Goal: Entertainment & Leisure: Consume media (video, audio)

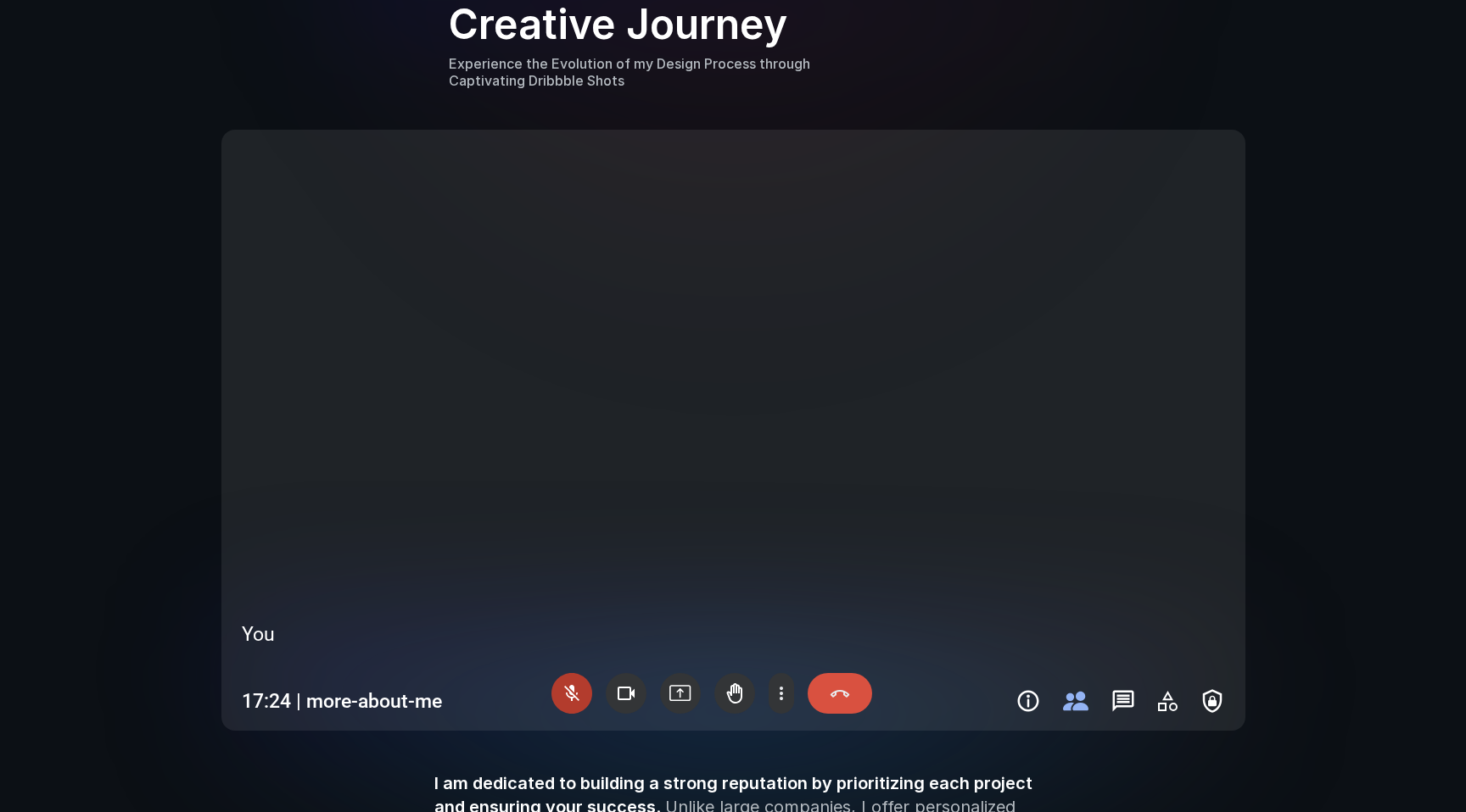
scroll to position [1743, 0]
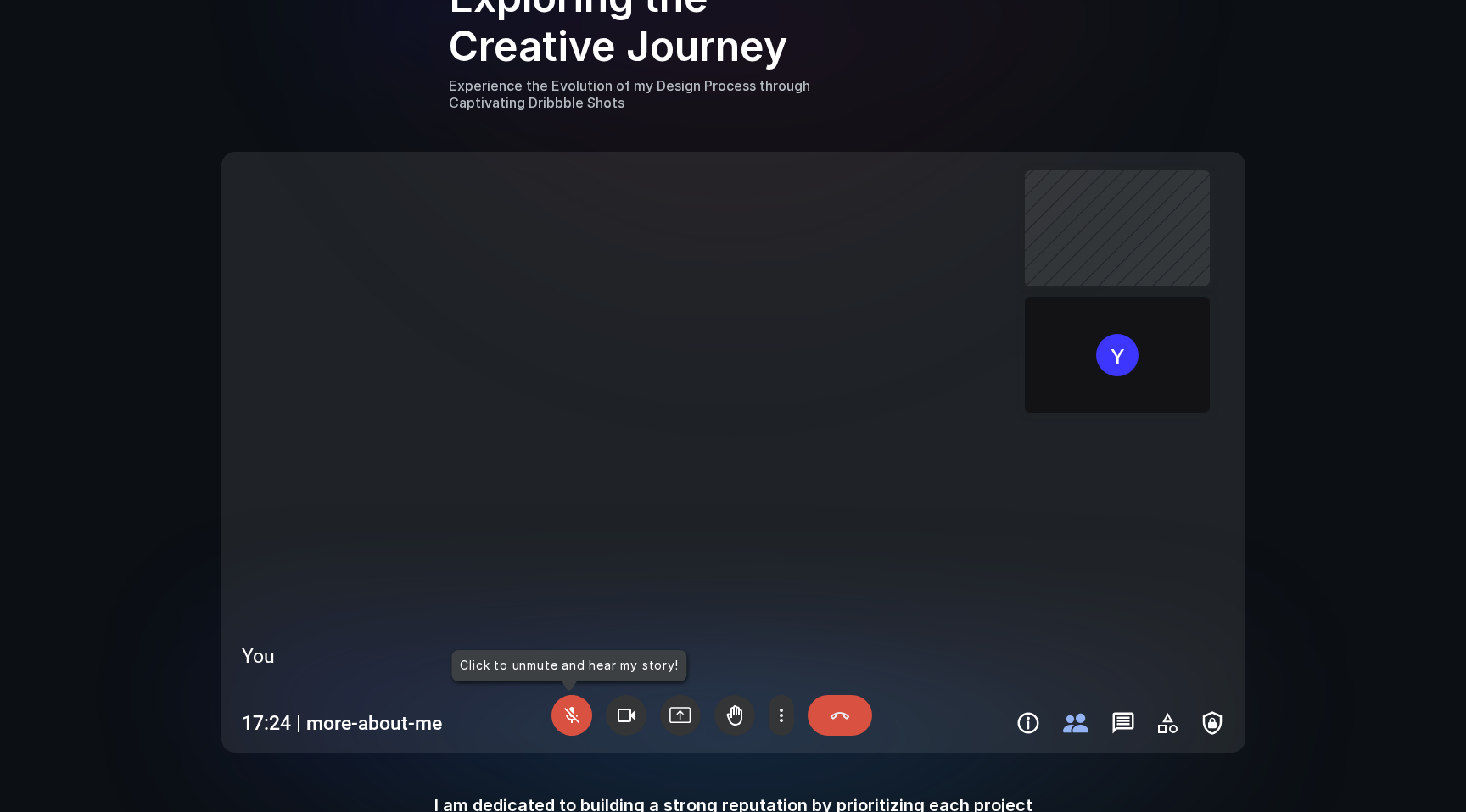
click at [766, 468] on video at bounding box center [733, 453] width 1010 height 588
click at [518, 531] on video at bounding box center [733, 453] width 1010 height 588
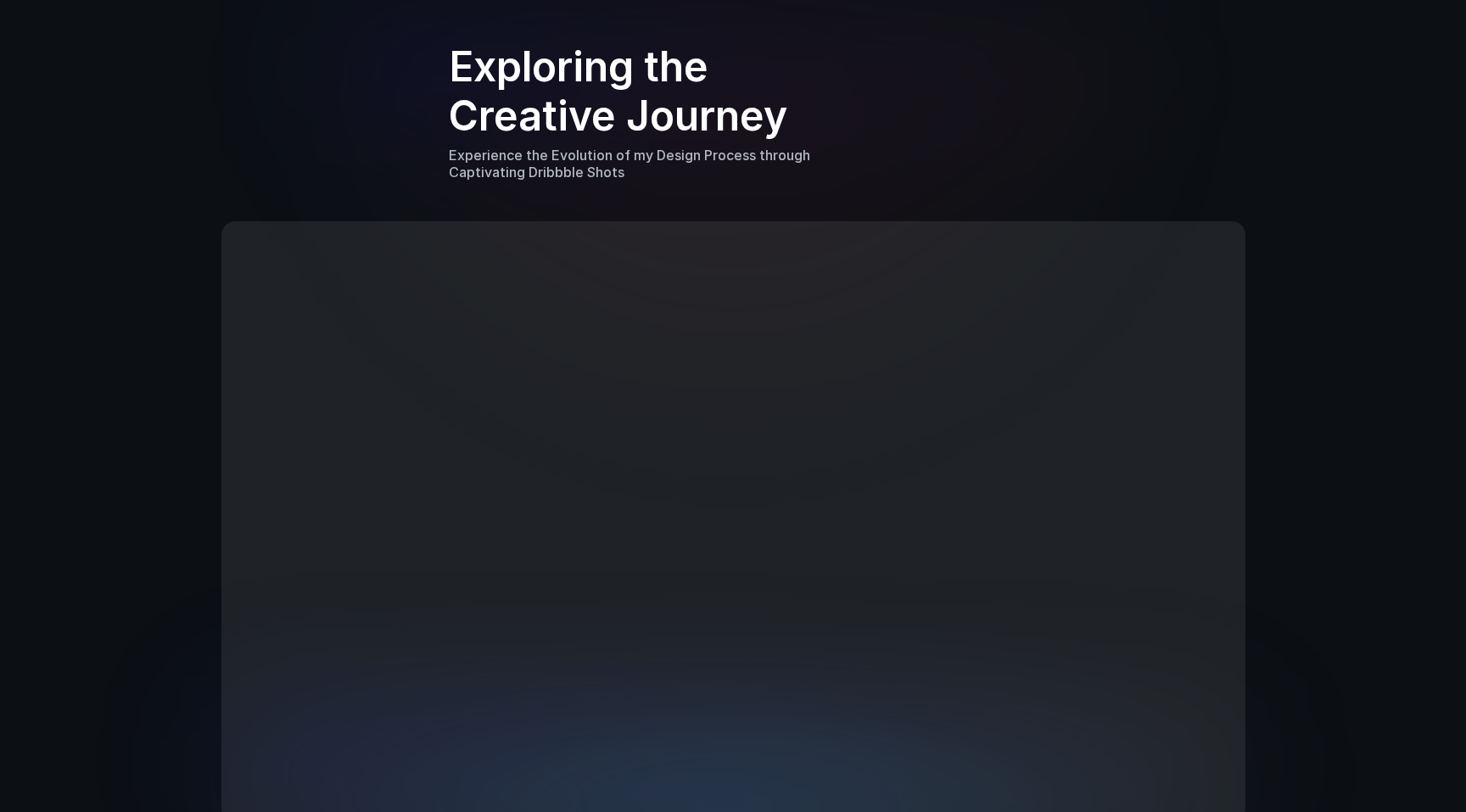
scroll to position [1848, 0]
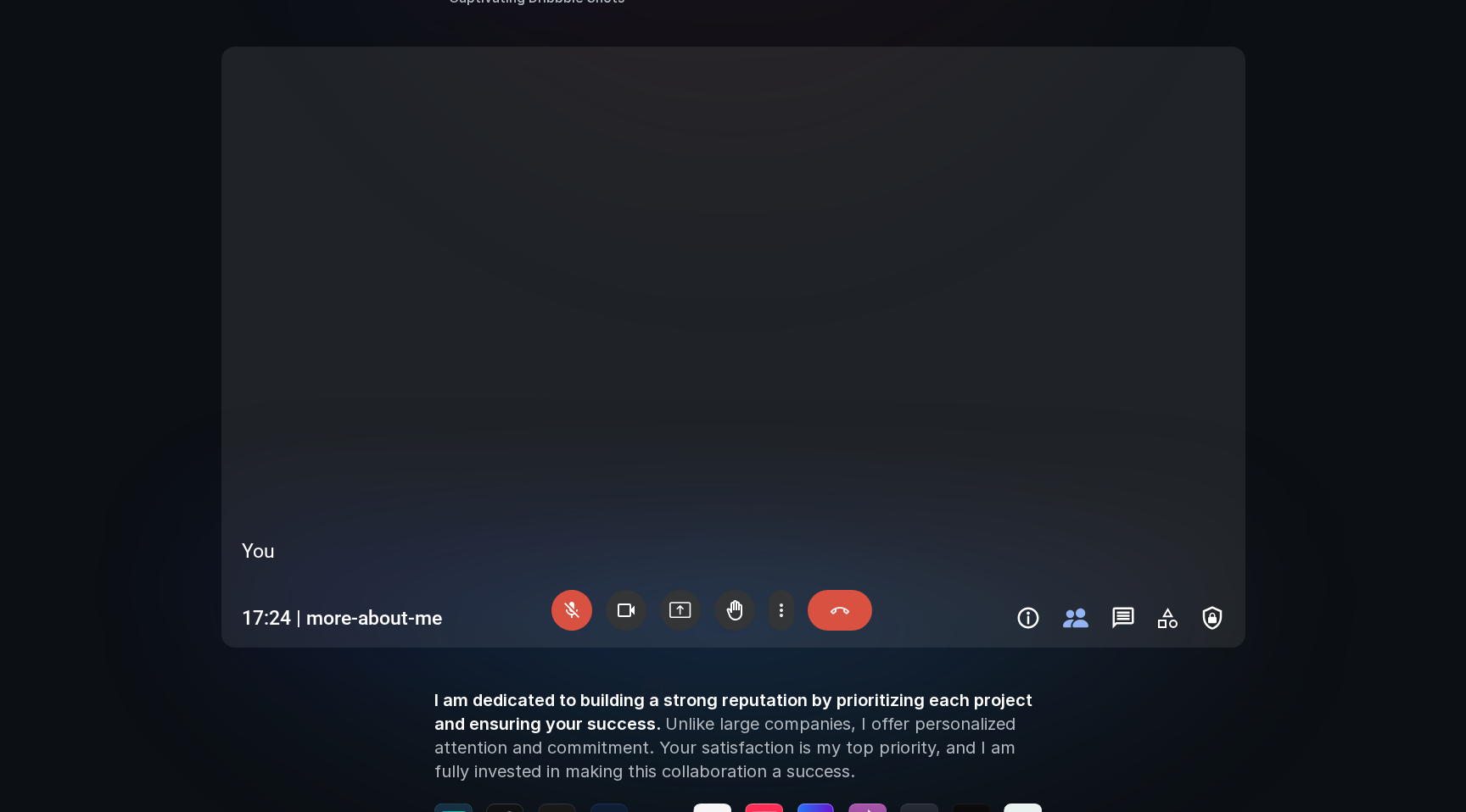
click at [1036, 436] on video at bounding box center [733, 347] width 1010 height 588
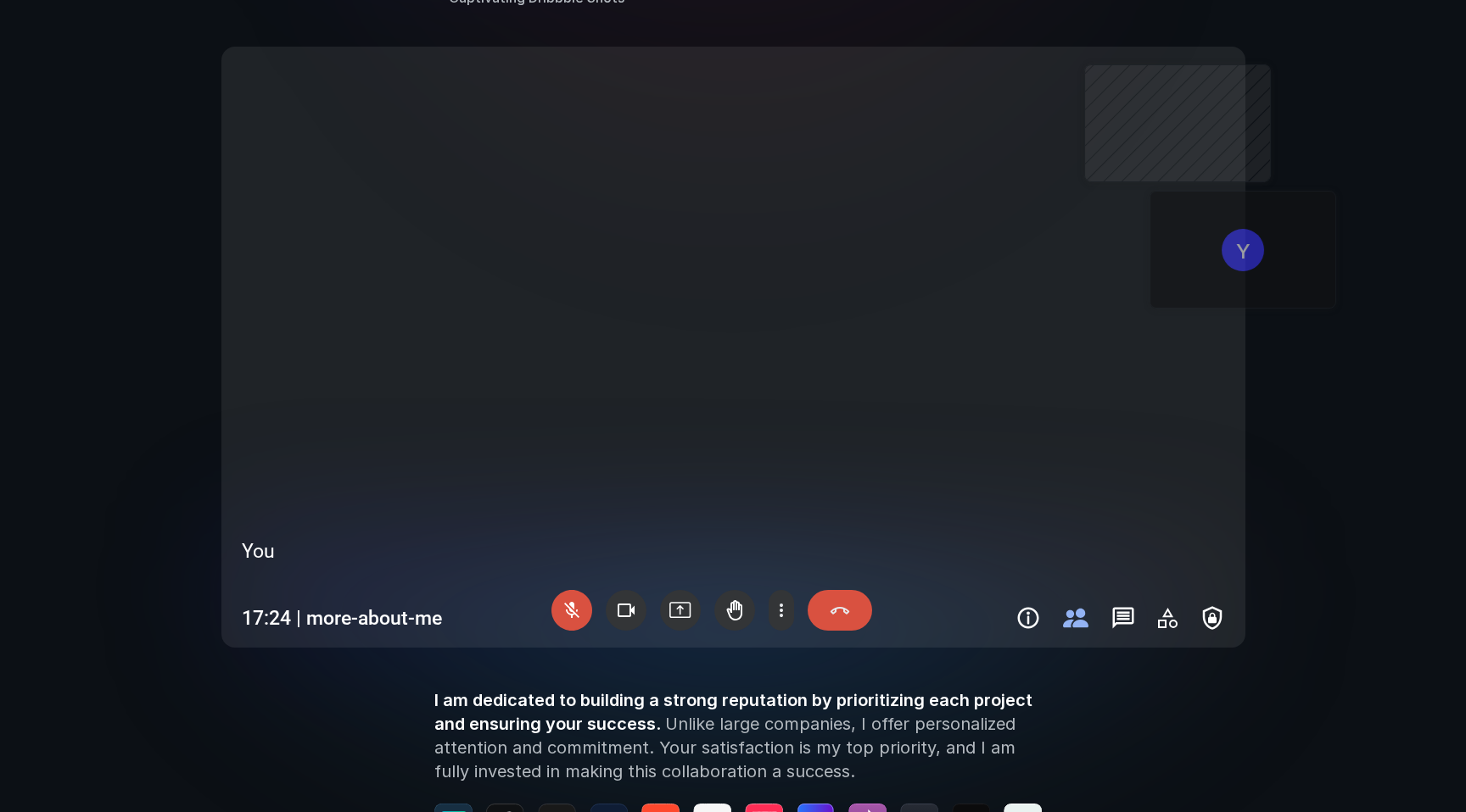
scroll to position [1851, 0]
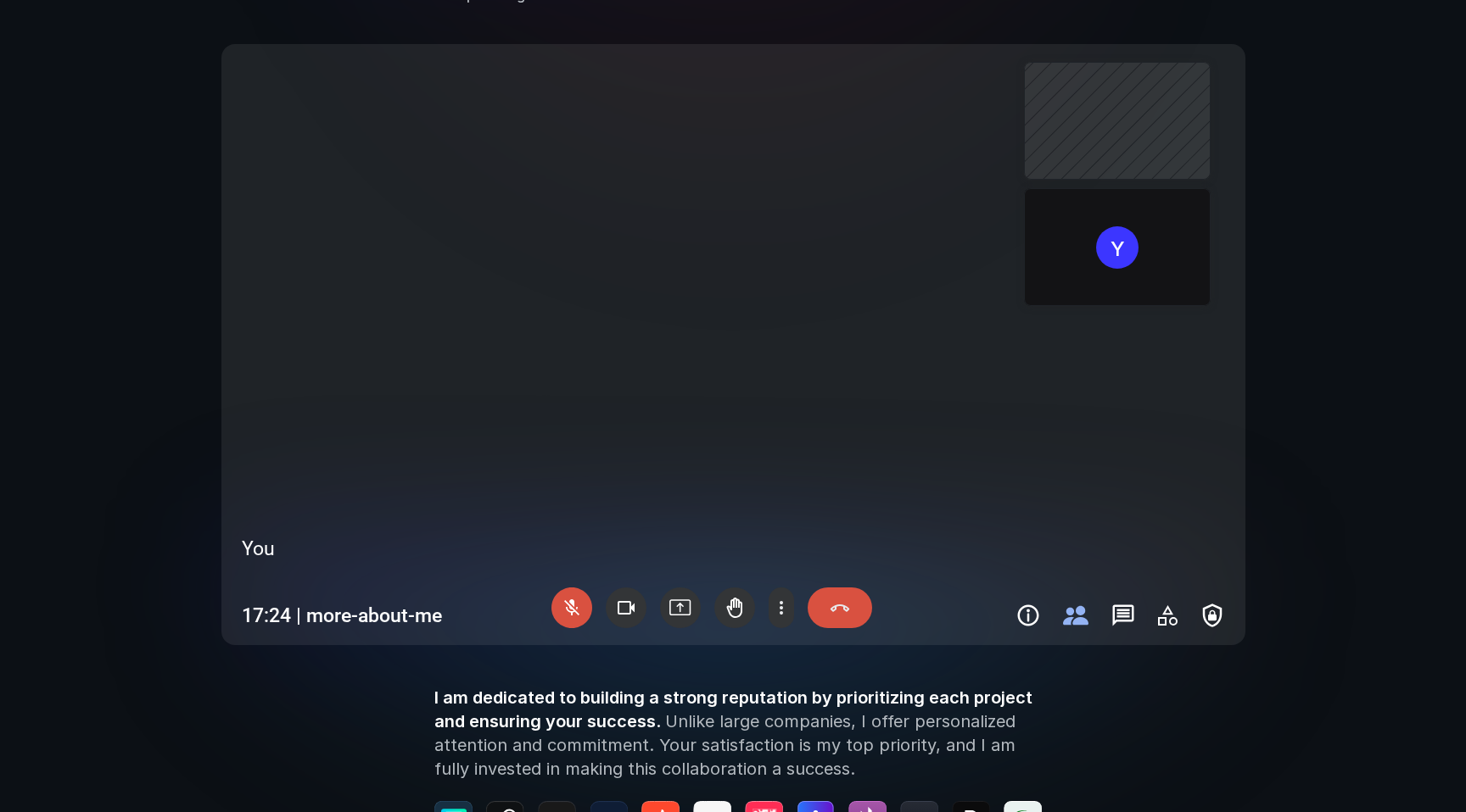
click at [885, 352] on video at bounding box center [733, 345] width 1010 height 588
click at [575, 609] on div at bounding box center [572, 608] width 41 height 41
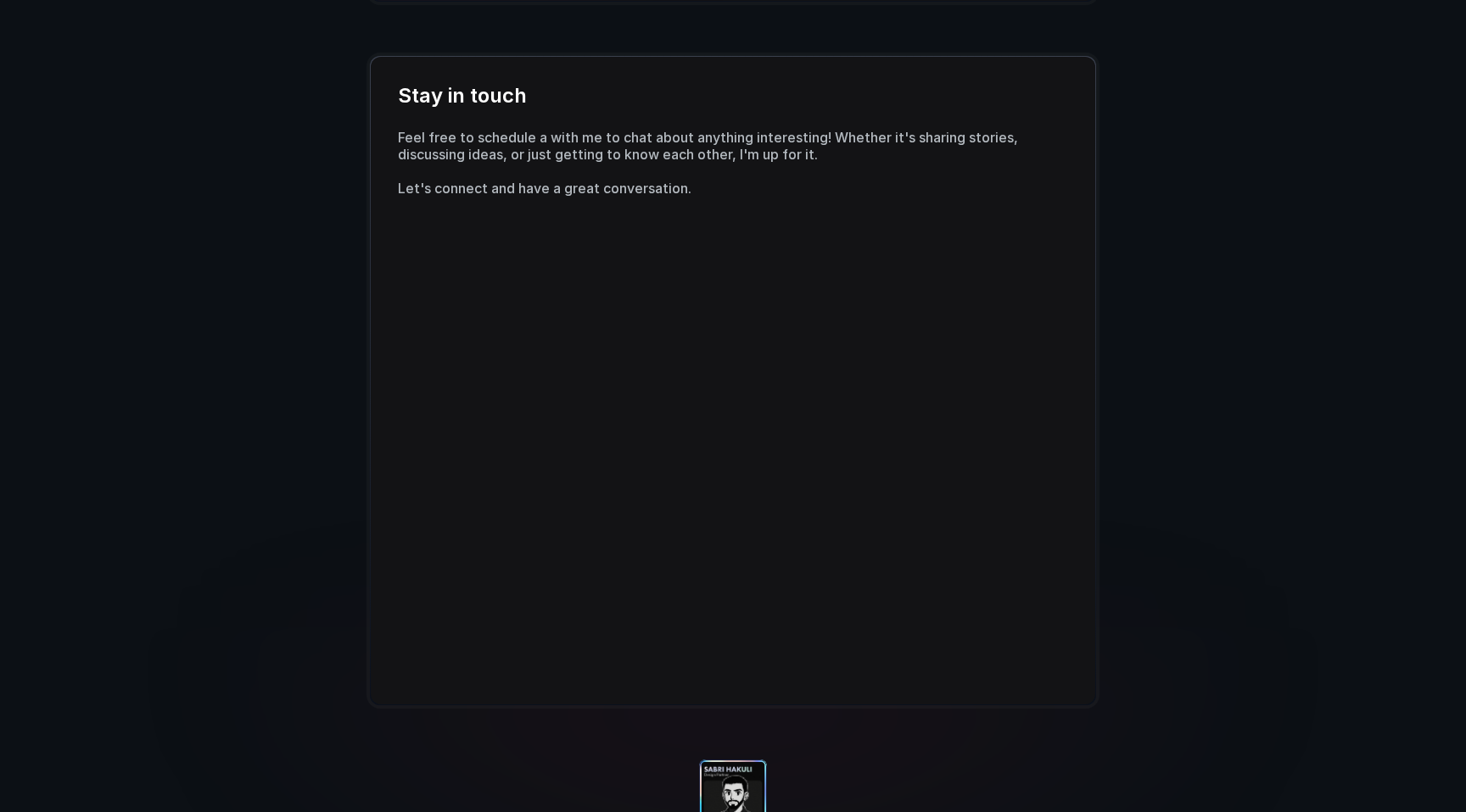
scroll to position [3416, 0]
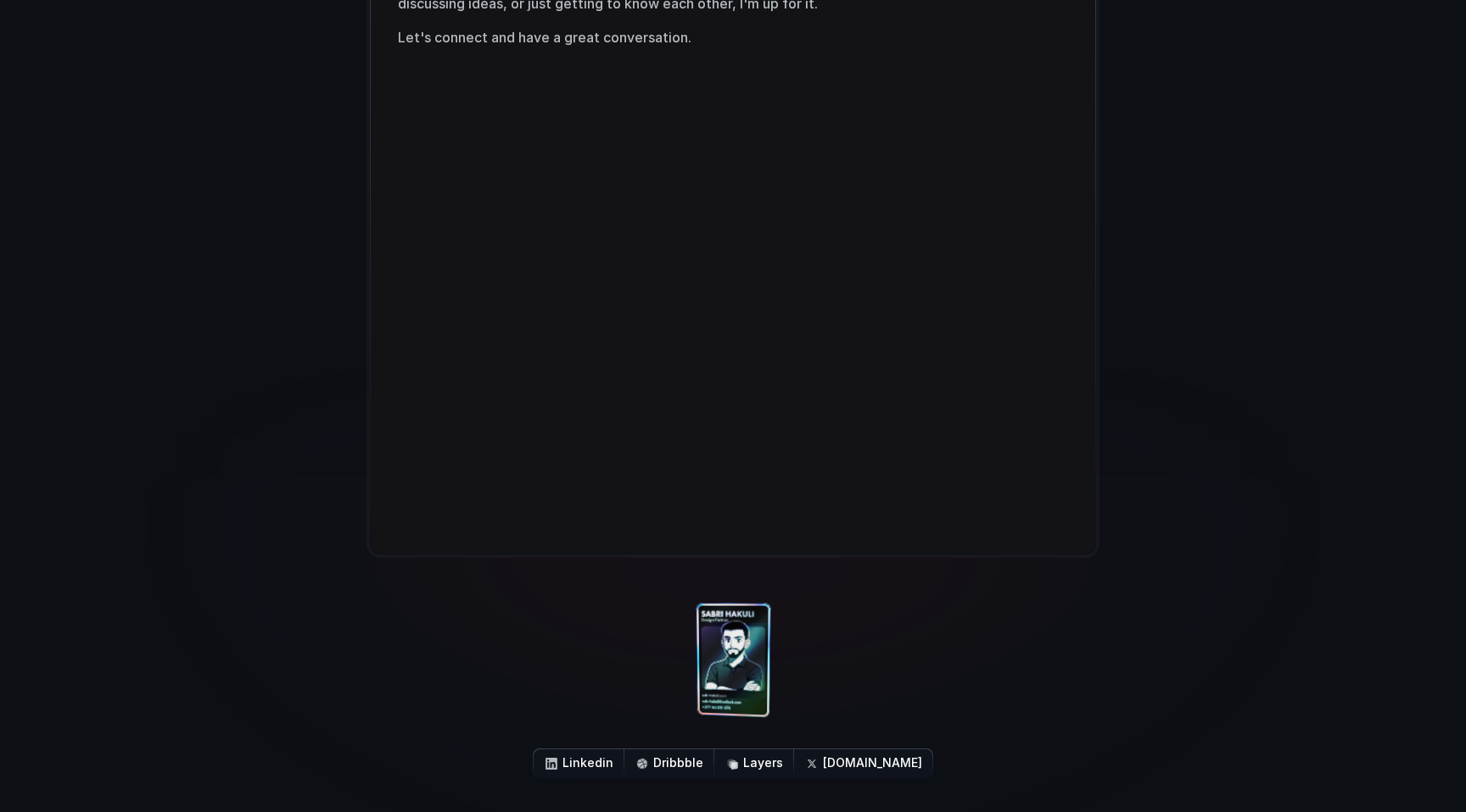
click at [748, 636] on div at bounding box center [747, 636] width 99 height 290
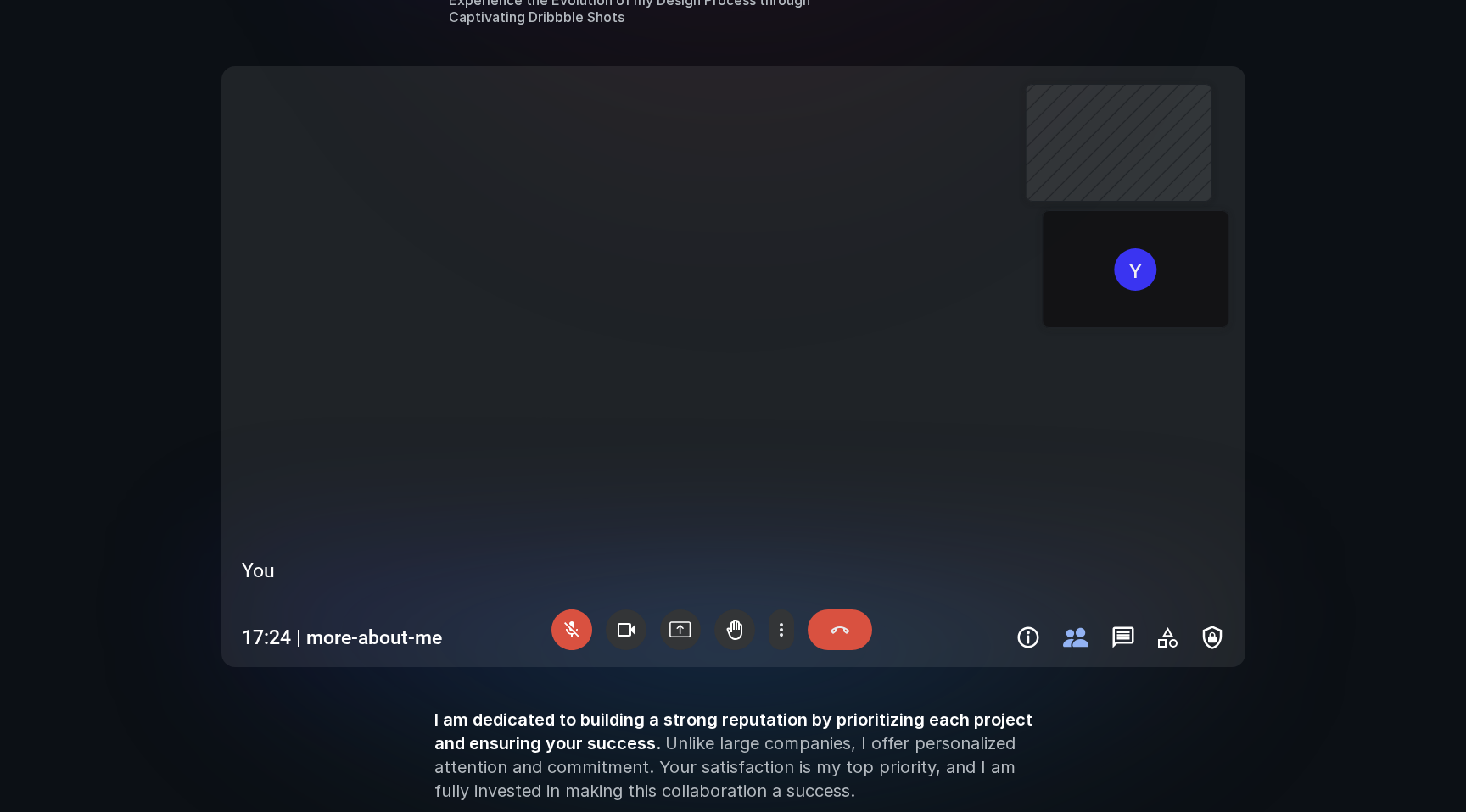
scroll to position [1769, 0]
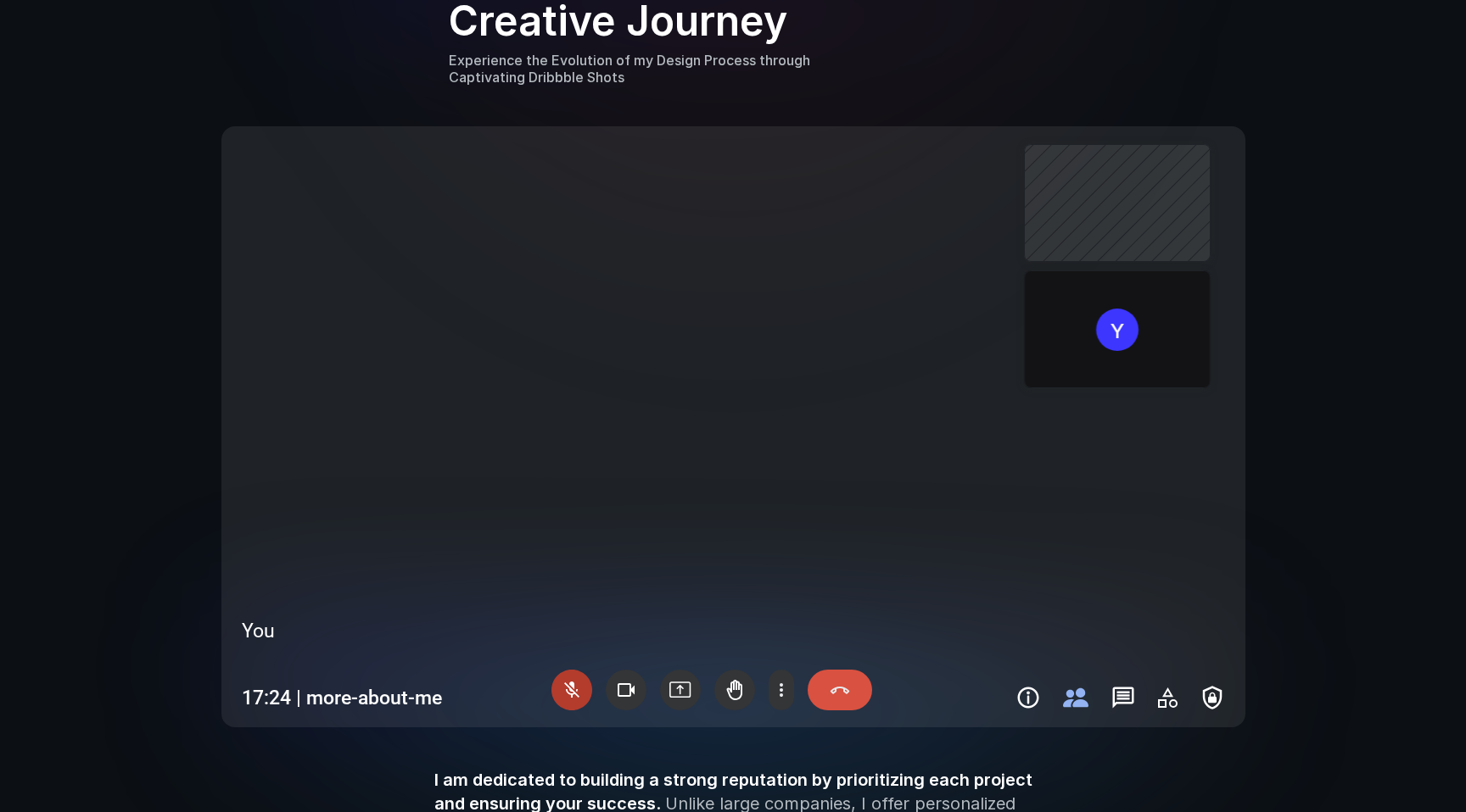
click at [565, 699] on div at bounding box center [572, 690] width 41 height 41
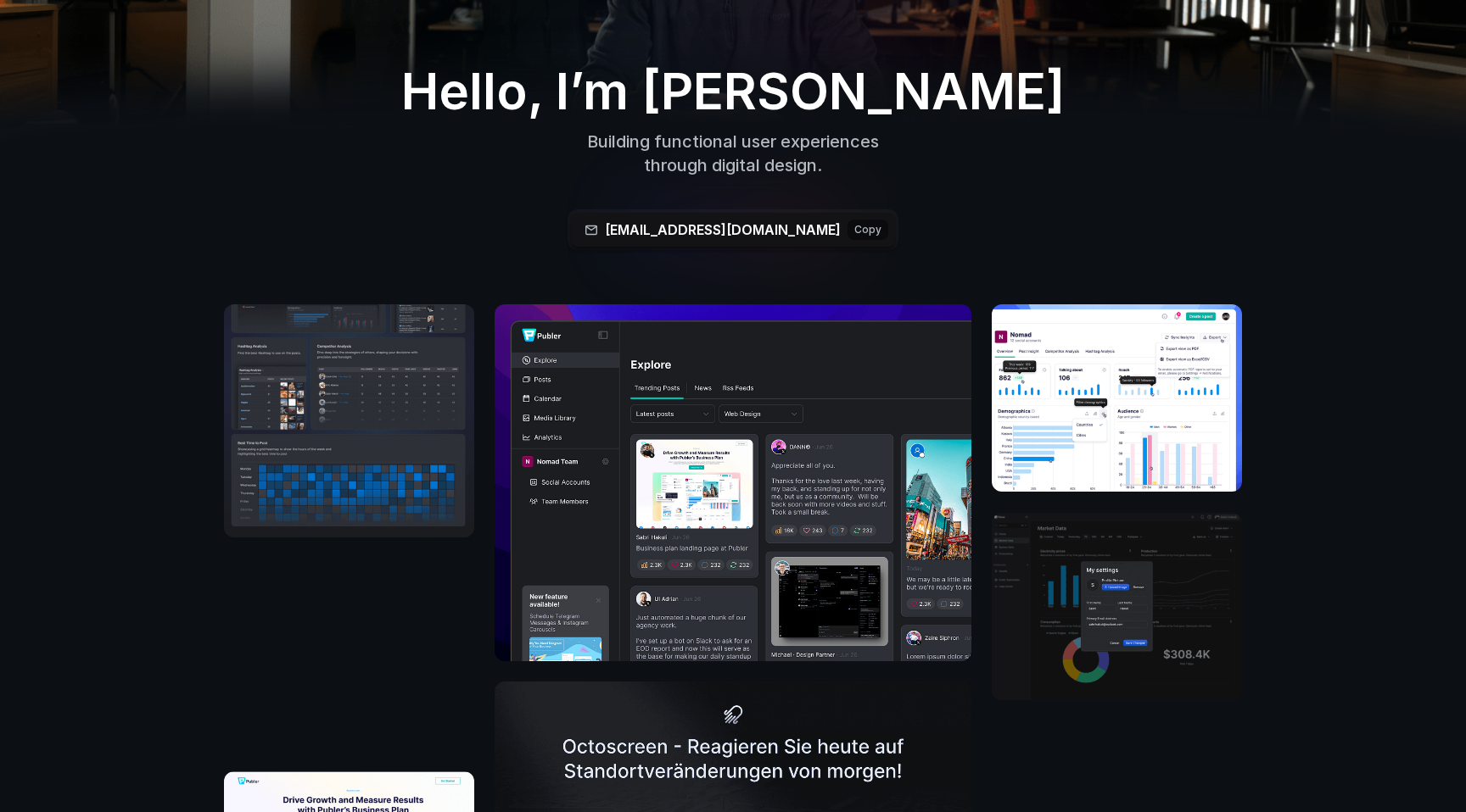
scroll to position [590, 0]
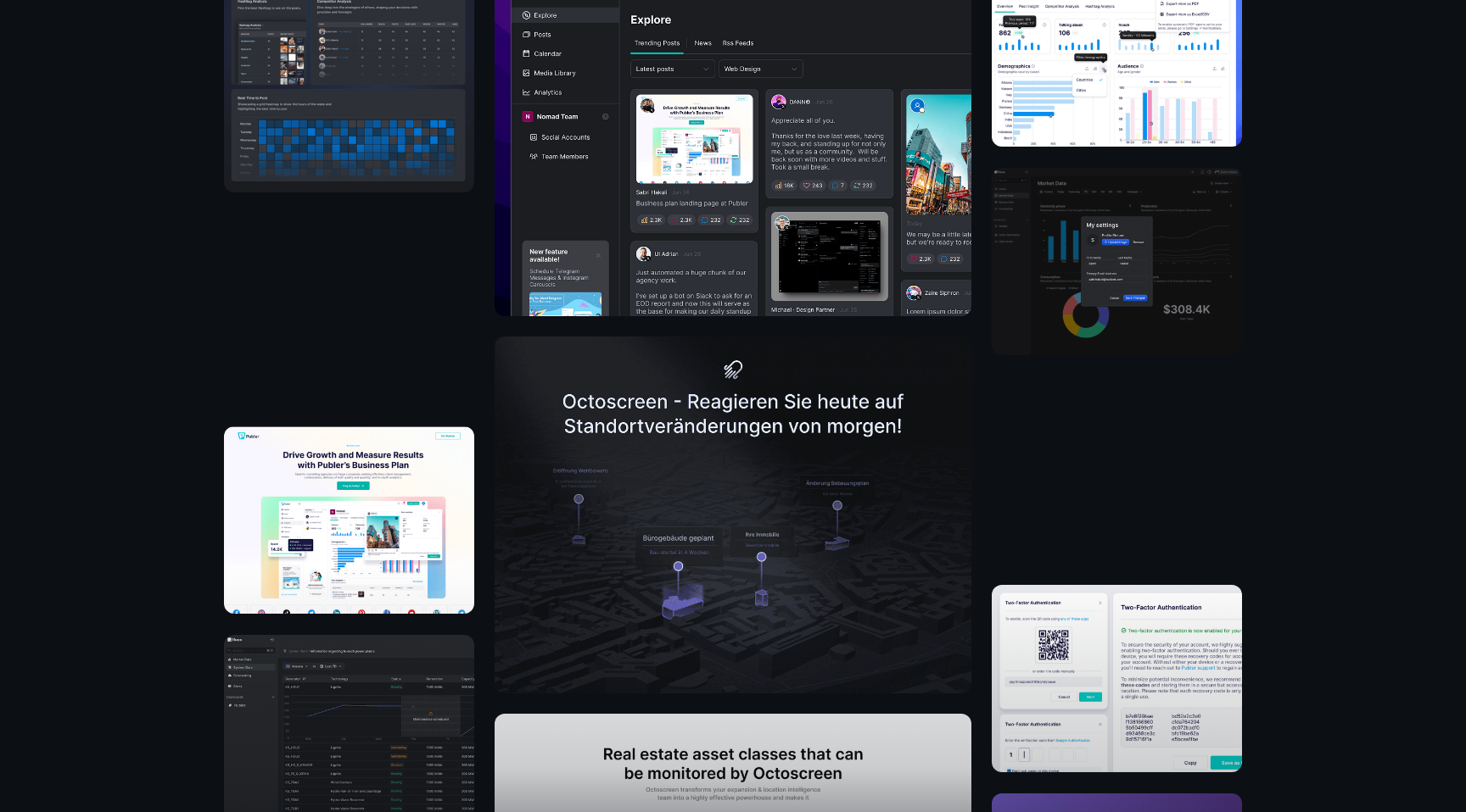
click at [762, 270] on img at bounding box center [733, 137] width 476 height 357
click at [441, 162] on img at bounding box center [349, 75] width 250 height 233
click at [441, 333] on video at bounding box center [349, 310] width 250 height 192
click at [619, 467] on img at bounding box center [733, 515] width 476 height 357
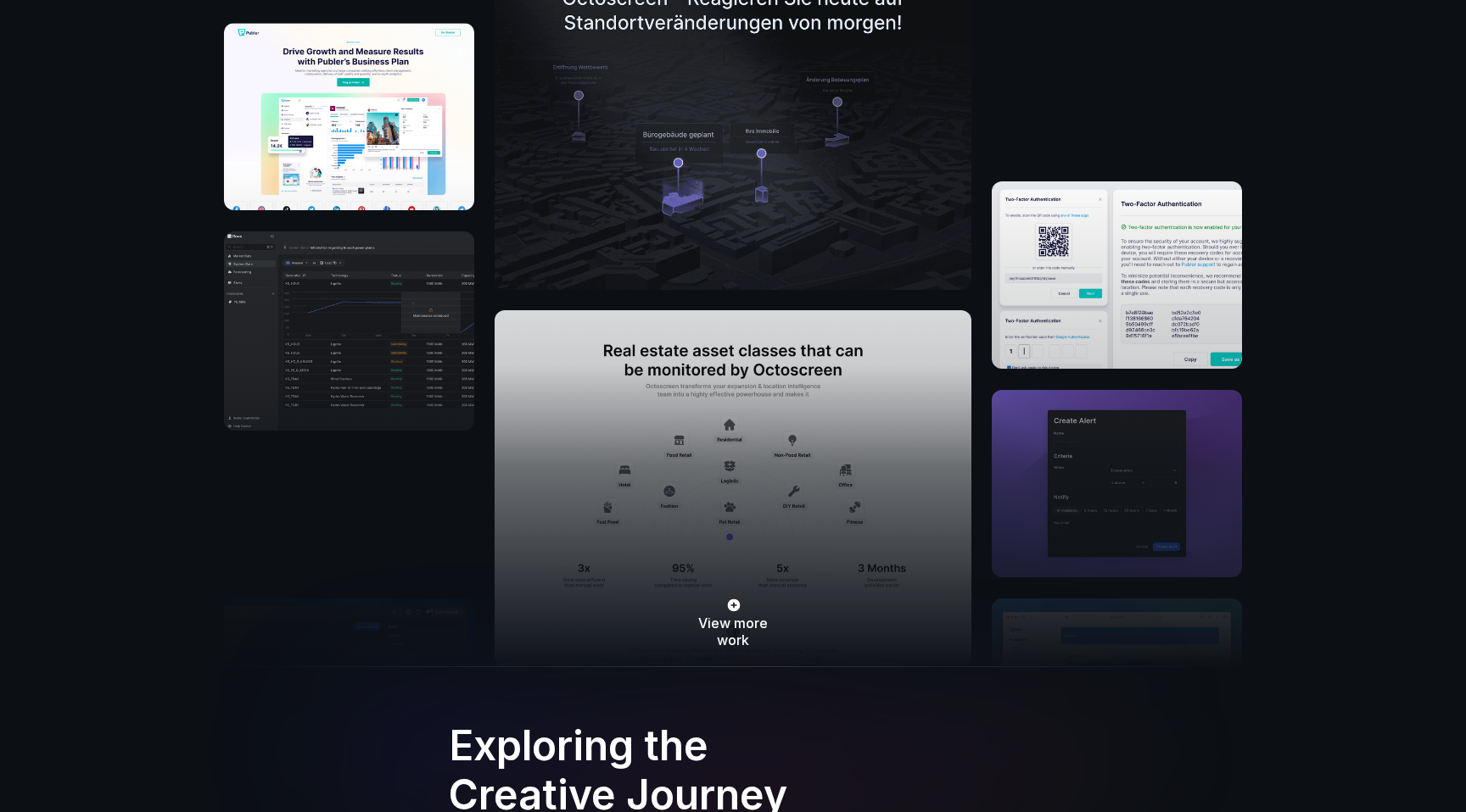
click at [1173, 251] on div "View more work" at bounding box center [733, 416] width 1017 height 506
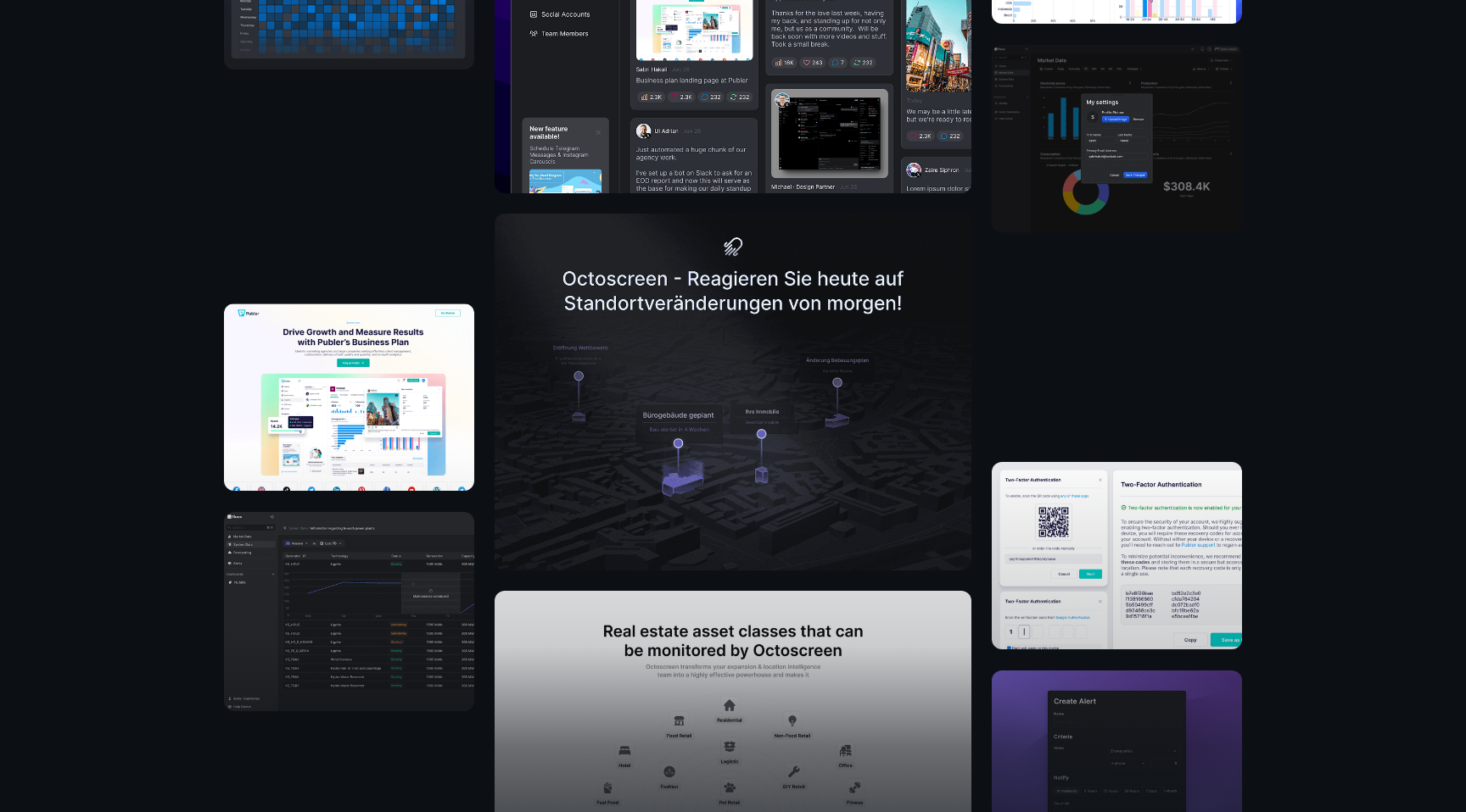
scroll to position [555, 0]
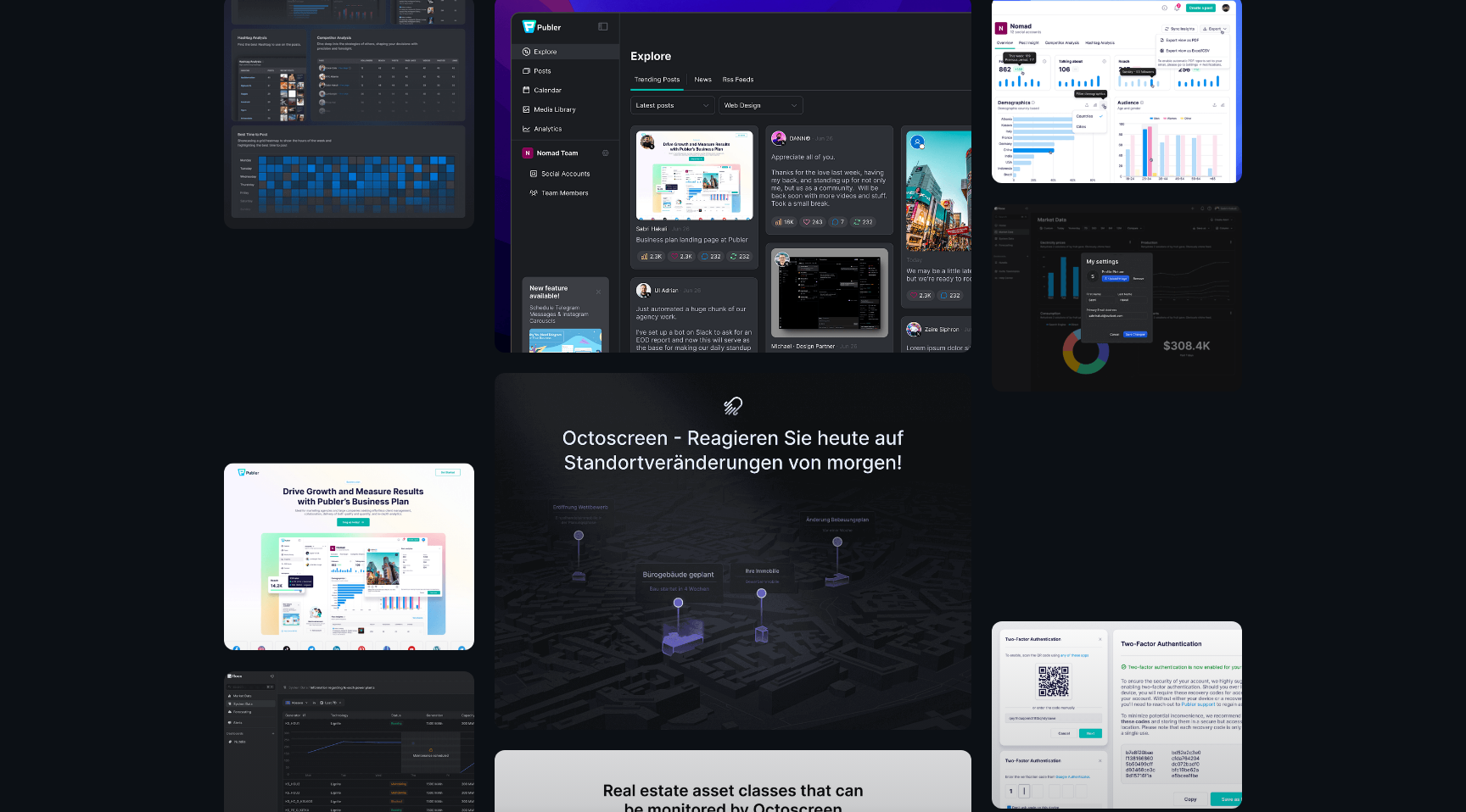
click at [1120, 290] on img at bounding box center [1116, 297] width 250 height 188
click at [1090, 71] on img at bounding box center [1116, 89] width 250 height 188
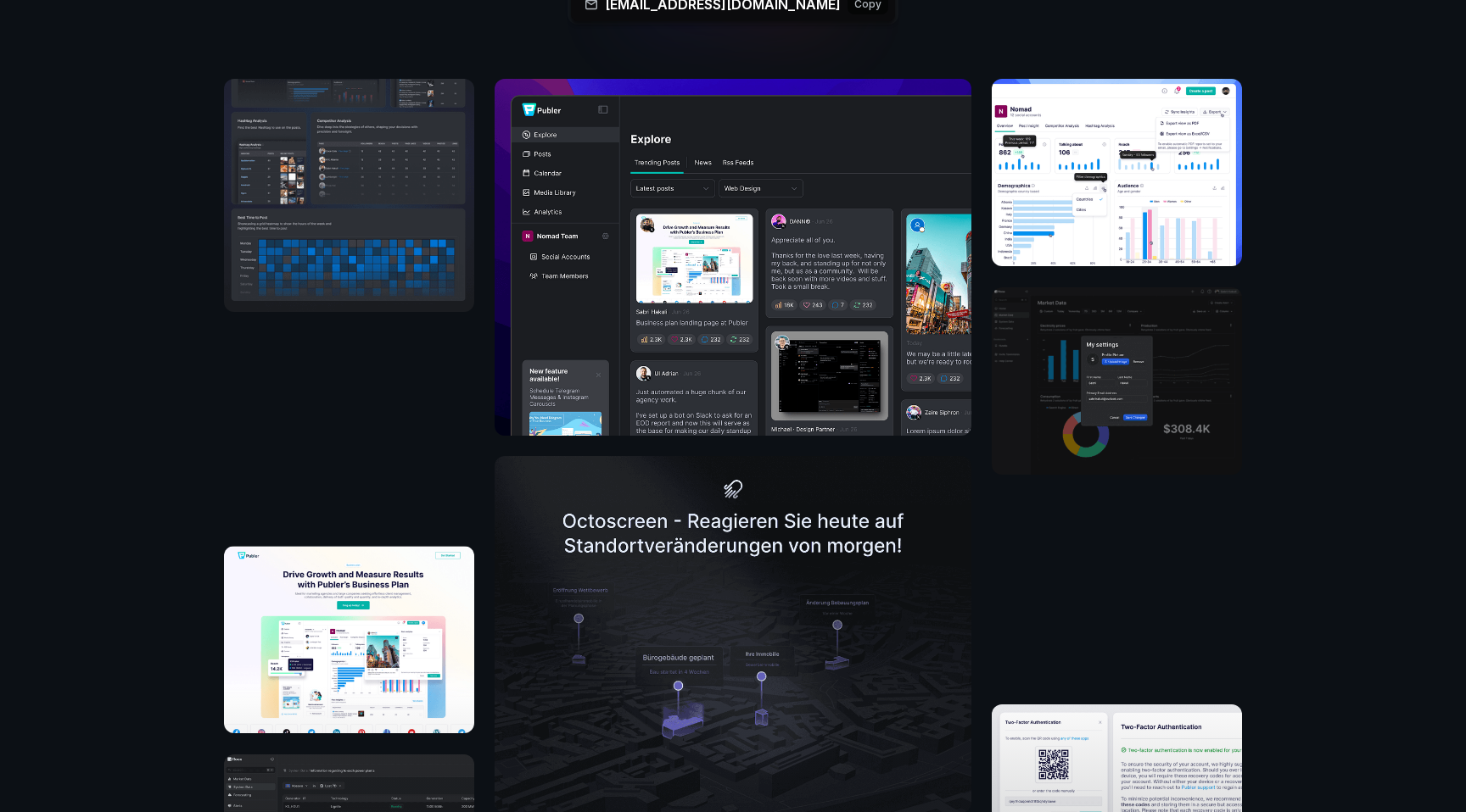
scroll to position [492, 0]
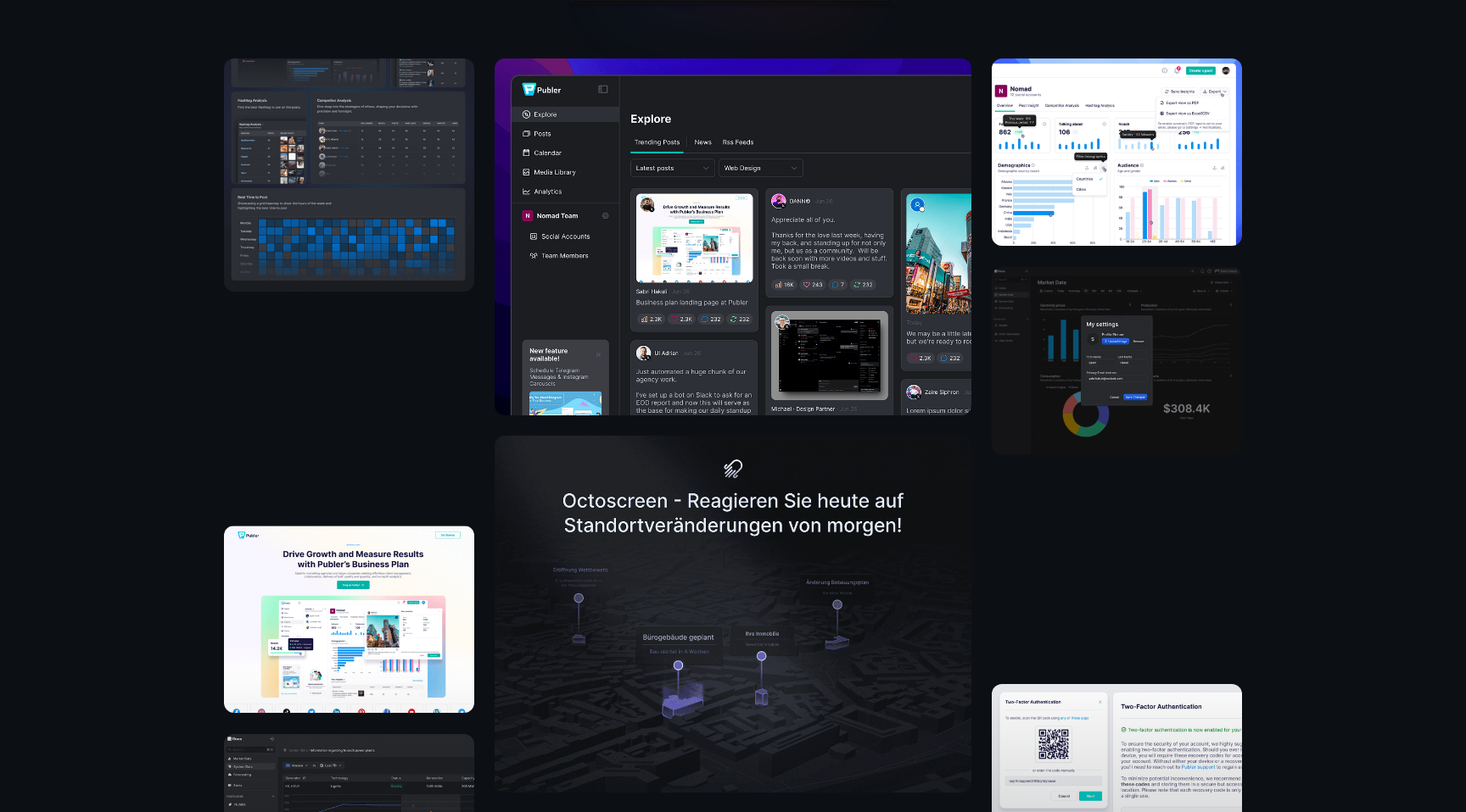
click at [298, 590] on img at bounding box center [349, 619] width 250 height 188
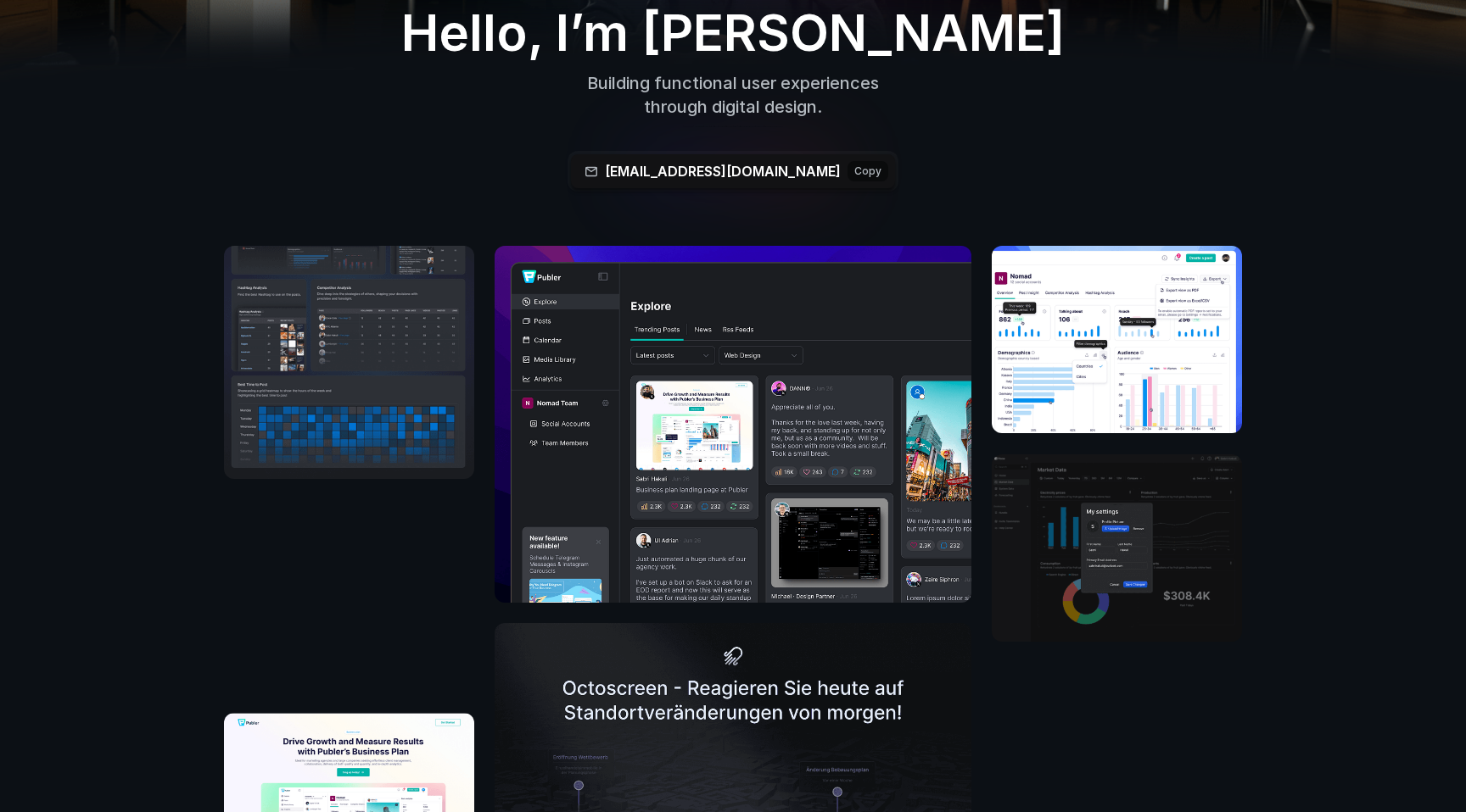
scroll to position [0, 0]
